Goal: Information Seeking & Learning: Learn about a topic

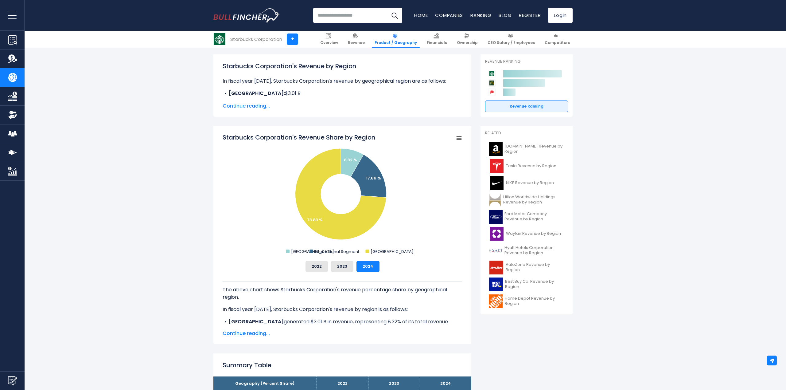
scroll to position [83, 0]
click at [458, 137] on icon "Starbucks Corporation's Revenue Share by Region" at bounding box center [459, 138] width 4 height 3
click at [461, 135] on rect "Starbucks Corporation's Revenue Share by Region" at bounding box center [459, 138] width 9 height 9
click at [280, 330] on span "Continue reading..." at bounding box center [343, 333] width 240 height 7
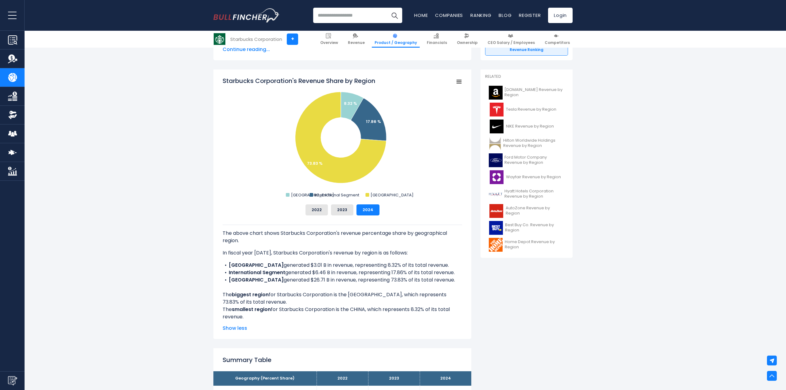
scroll to position [0, 0]
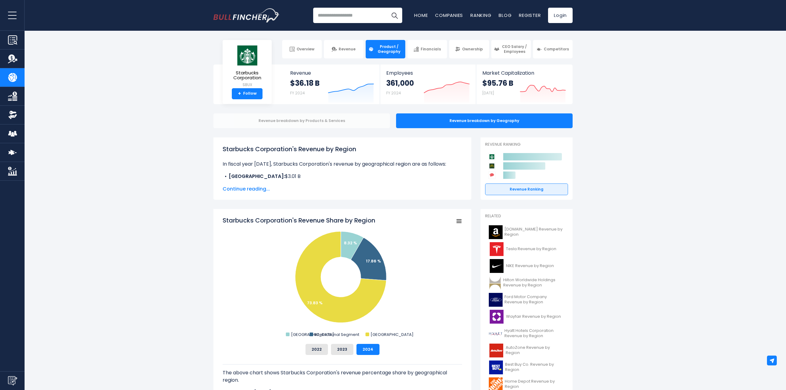
click at [317, 120] on div "Revenue breakdown by Products & Services" at bounding box center [302, 120] width 177 height 15
